Goal: Check status: Check status

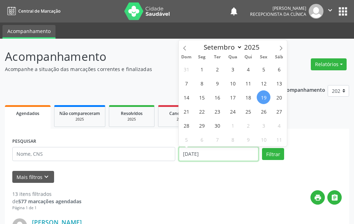
click at [215, 156] on input "[DATE]" at bounding box center [219, 154] width 80 height 14
click at [203, 113] on span "22" at bounding box center [202, 111] width 14 height 14
type input "22/09/2025"
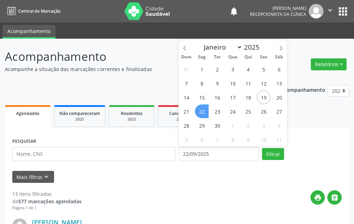
click at [203, 113] on span "22" at bounding box center [202, 111] width 14 height 14
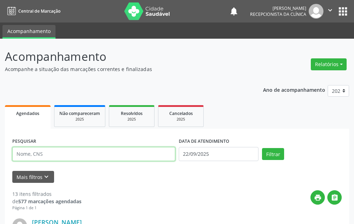
click at [129, 156] on input "text" at bounding box center [93, 154] width 163 height 14
type input "CYNTH"
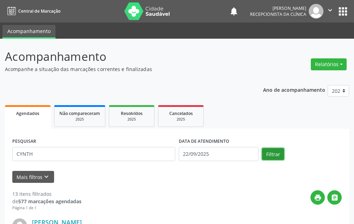
click at [273, 151] on button "Filtrar" at bounding box center [273, 154] width 22 height 12
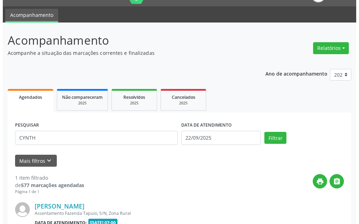
scroll to position [94, 0]
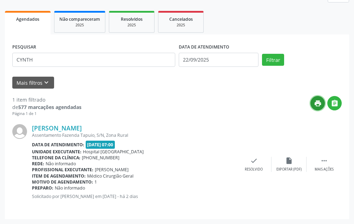
click at [316, 105] on icon "print" at bounding box center [318, 103] width 8 height 8
click at [287, 162] on icon "insert_drive_file" at bounding box center [289, 161] width 8 height 8
click at [251, 163] on icon "check" at bounding box center [254, 161] width 8 height 8
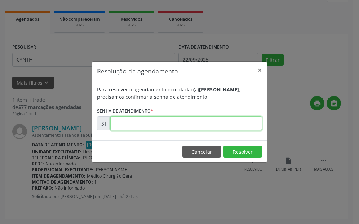
click at [220, 129] on input "text" at bounding box center [187, 123] width 152 height 14
type input "00022695"
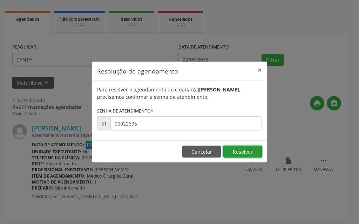
click at [248, 149] on button "Resolver" at bounding box center [243, 151] width 39 height 12
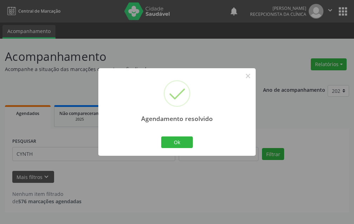
scroll to position [0, 0]
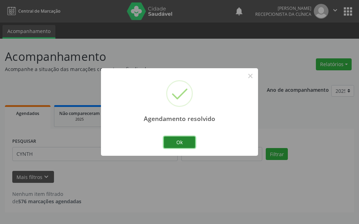
click at [172, 144] on button "Ok" at bounding box center [180, 142] width 32 height 12
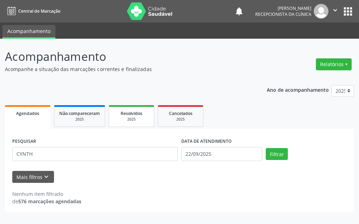
click at [123, 120] on div "2025" at bounding box center [131, 119] width 35 height 5
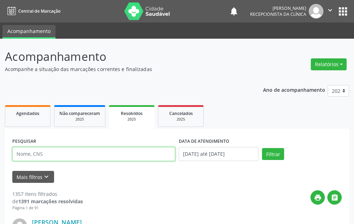
click at [124, 157] on input "text" at bounding box center [93, 154] width 163 height 14
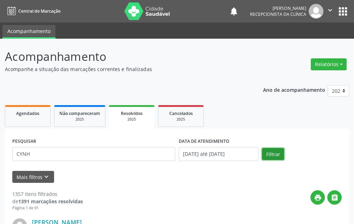
click at [267, 152] on button "Filtrar" at bounding box center [273, 154] width 22 height 12
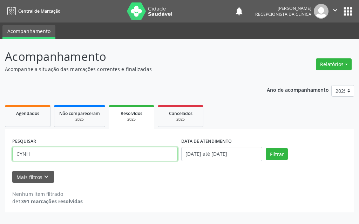
click at [164, 154] on input "CYNH" at bounding box center [95, 154] width 166 height 14
type input "CYN"
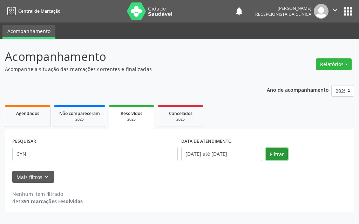
click at [277, 153] on button "Filtrar" at bounding box center [277, 154] width 22 height 12
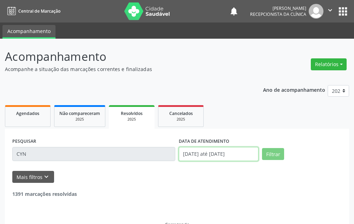
click at [225, 154] on input "[DATE] até [DATE]" at bounding box center [219, 154] width 80 height 14
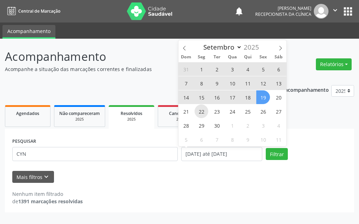
click at [202, 111] on span "22" at bounding box center [202, 111] width 14 height 14
type input "22/09/2025"
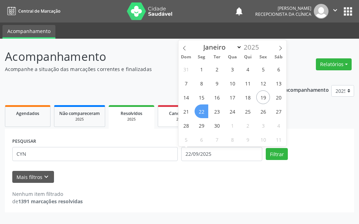
click at [202, 111] on span "22" at bounding box center [202, 111] width 14 height 14
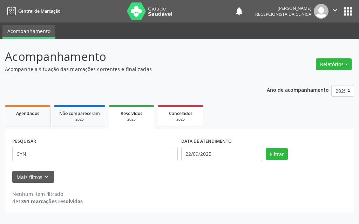
click at [202, 111] on link "Cancelados 2025" at bounding box center [181, 116] width 46 height 22
select select "8"
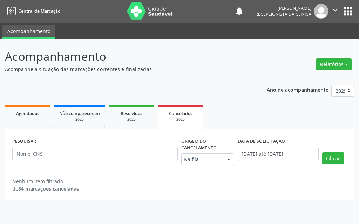
click at [224, 165] on div "Na fila Na fila Agendados Solicitados Nenhum resultado encontrado para: " " Não…" at bounding box center [207, 159] width 53 height 12
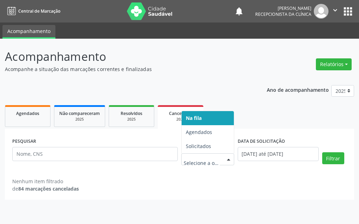
click at [260, 165] on div "DATA DE SOLICITAÇÃO [DATE] até [DATE]" at bounding box center [278, 153] width 85 height 34
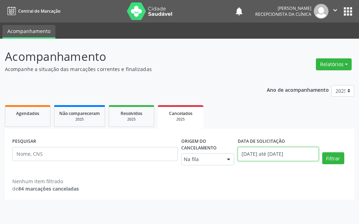
click at [275, 148] on input "[DATE] até [DATE]" at bounding box center [278, 154] width 81 height 14
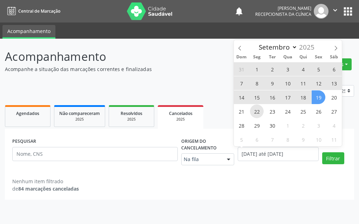
click at [262, 109] on span "22" at bounding box center [257, 111] width 14 height 14
type input "22/09/2025"
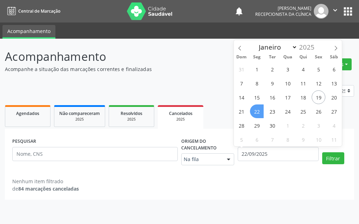
click at [262, 109] on span "22" at bounding box center [257, 111] width 14 height 14
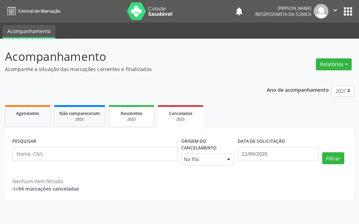
click at [120, 112] on div "Resolvidos" at bounding box center [131, 112] width 35 height 7
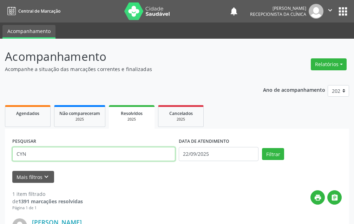
click at [130, 152] on input "CYN" at bounding box center [93, 154] width 163 height 14
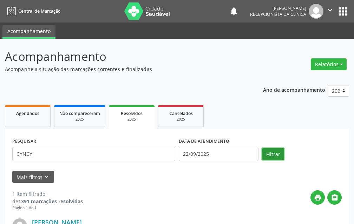
click at [269, 155] on button "Filtrar" at bounding box center [273, 154] width 22 height 12
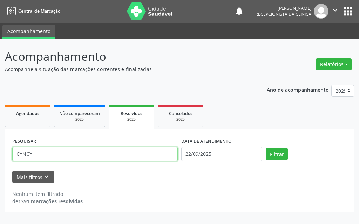
click at [125, 152] on input "CYNCY" at bounding box center [95, 154] width 166 height 14
type input "CY"
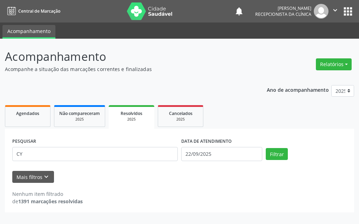
click at [292, 155] on div "Filtrar" at bounding box center [306, 154] width 85 height 12
click at [271, 154] on button "Filtrar" at bounding box center [277, 154] width 22 height 12
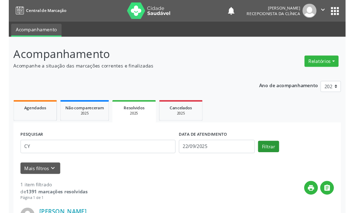
scroll to position [94, 0]
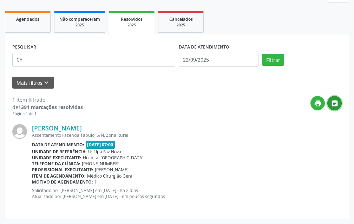
click at [336, 105] on icon "" at bounding box center [335, 103] width 8 height 8
click at [322, 104] on button "print" at bounding box center [317, 103] width 14 height 14
